Goal: Task Accomplishment & Management: Use online tool/utility

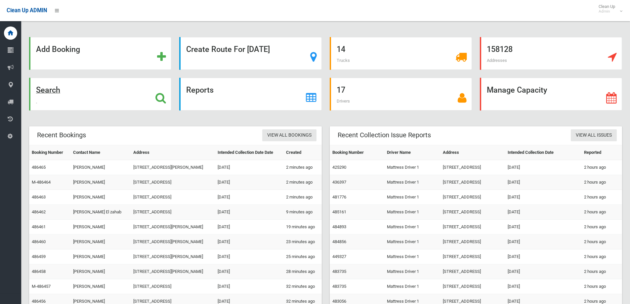
click at [156, 96] on icon at bounding box center [160, 97] width 11 height 11
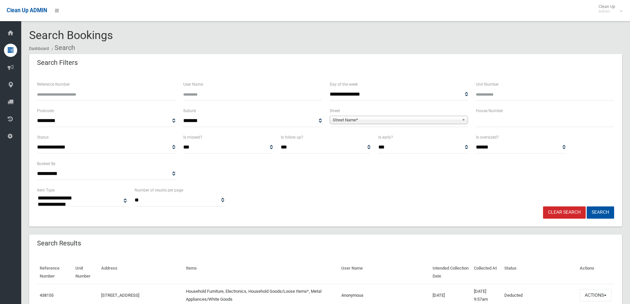
select select
click at [494, 121] on input "text" at bounding box center [545, 121] width 138 height 12
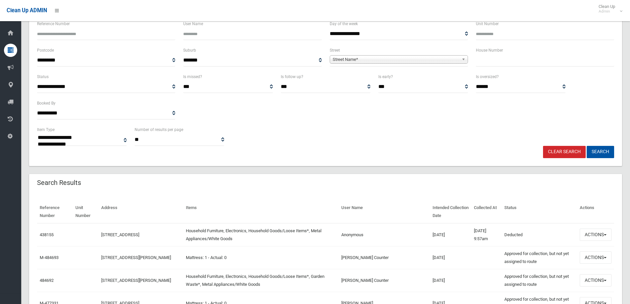
scroll to position [66, 0]
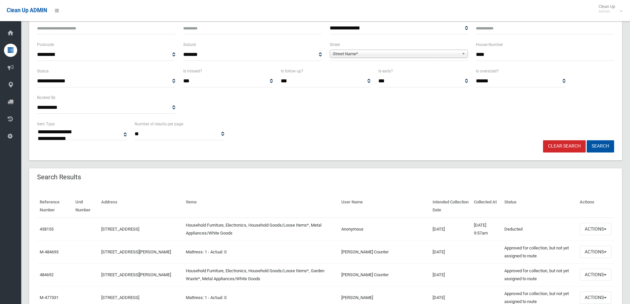
type input "****"
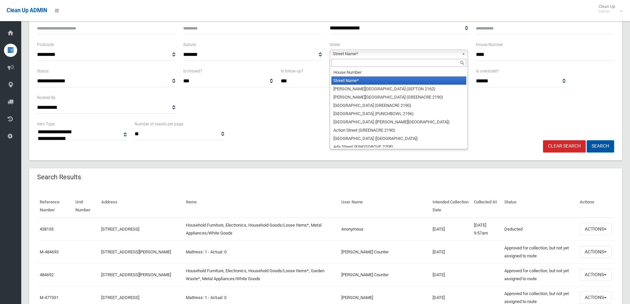
click at [464, 52] on b at bounding box center [464, 54] width 6 height 8
click at [416, 63] on input "text" at bounding box center [398, 63] width 135 height 8
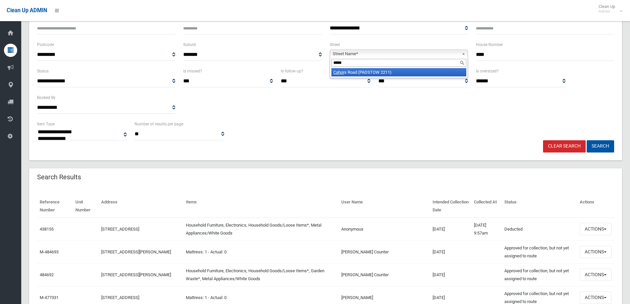
type input "*****"
click at [413, 71] on li "Cahor s Road (PADSTOW 2211)" at bounding box center [398, 72] width 135 height 8
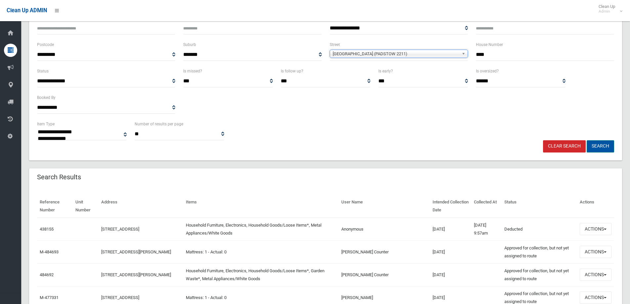
click at [592, 146] on button "Search" at bounding box center [599, 146] width 27 height 12
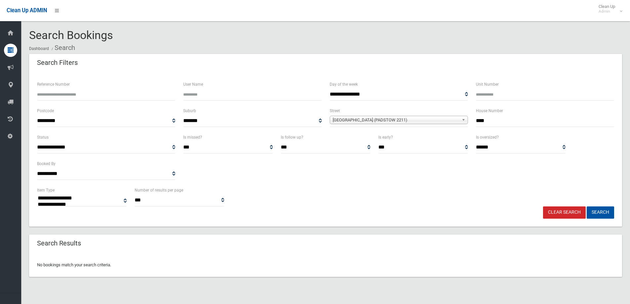
select select
click at [520, 126] on input "****" at bounding box center [545, 121] width 138 height 12
click at [586, 206] on button "Search" at bounding box center [599, 212] width 27 height 12
type input "***"
click at [586, 206] on button "Search" at bounding box center [599, 212] width 27 height 12
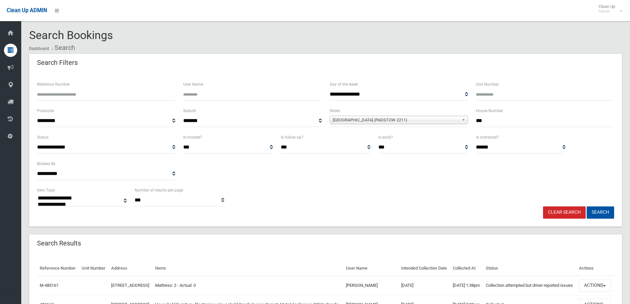
select select
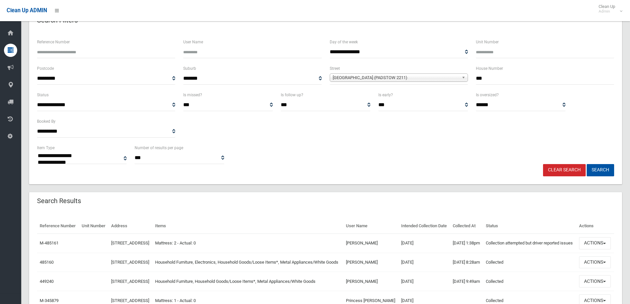
scroll to position [86, 0]
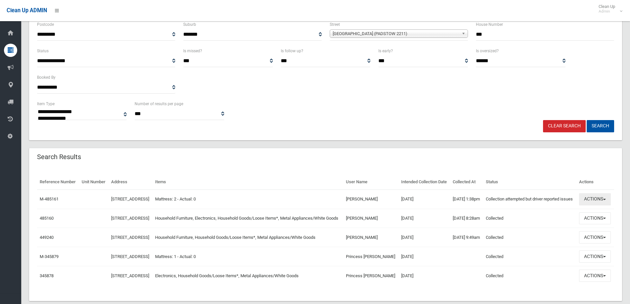
click at [601, 205] on button "Actions" at bounding box center [595, 199] width 32 height 12
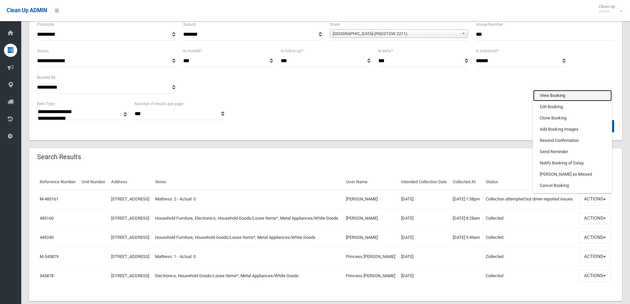
click at [563, 101] on link "View Booking" at bounding box center [572, 95] width 79 height 11
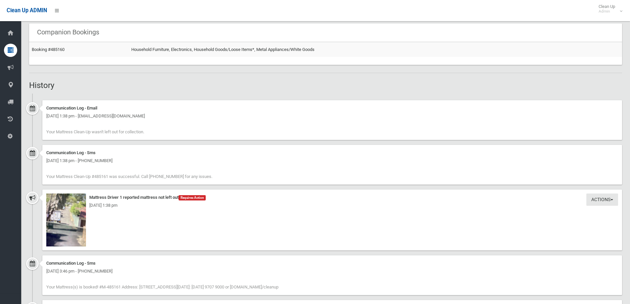
scroll to position [397, 0]
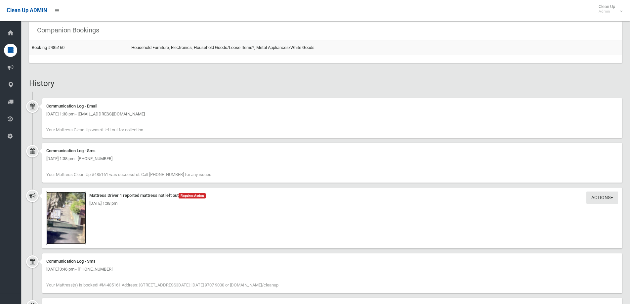
click at [67, 224] on img at bounding box center [66, 217] width 40 height 53
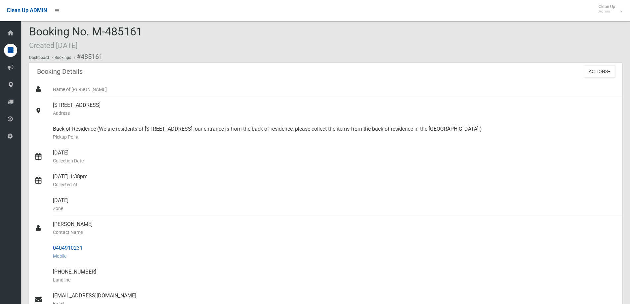
scroll to position [0, 0]
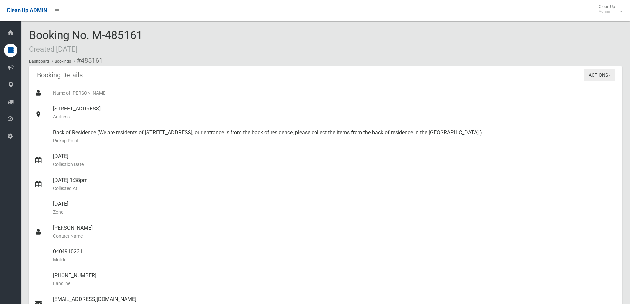
click at [608, 73] on button "Actions" at bounding box center [599, 75] width 32 height 12
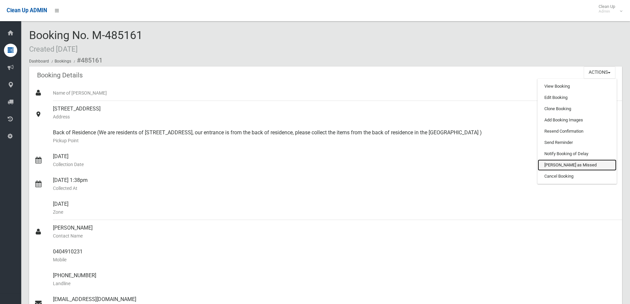
click at [579, 164] on link "[PERSON_NAME] as Missed" at bounding box center [576, 164] width 79 height 11
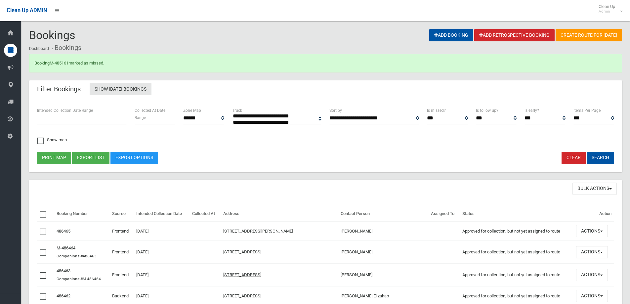
select select
